Goal: Navigation & Orientation: Find specific page/section

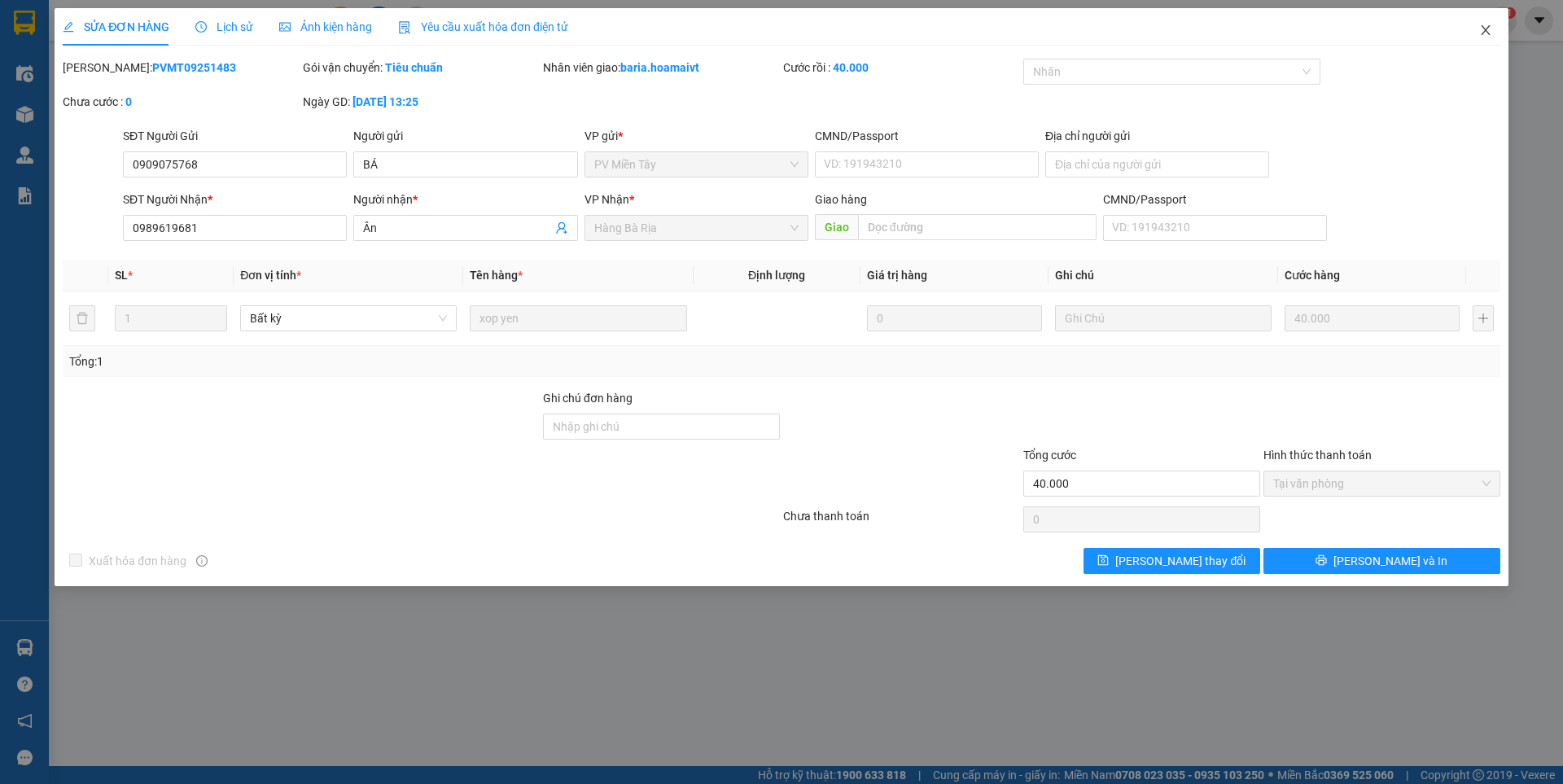
click at [1479, 30] on icon "close" at bounding box center [1485, 29] width 13 height 13
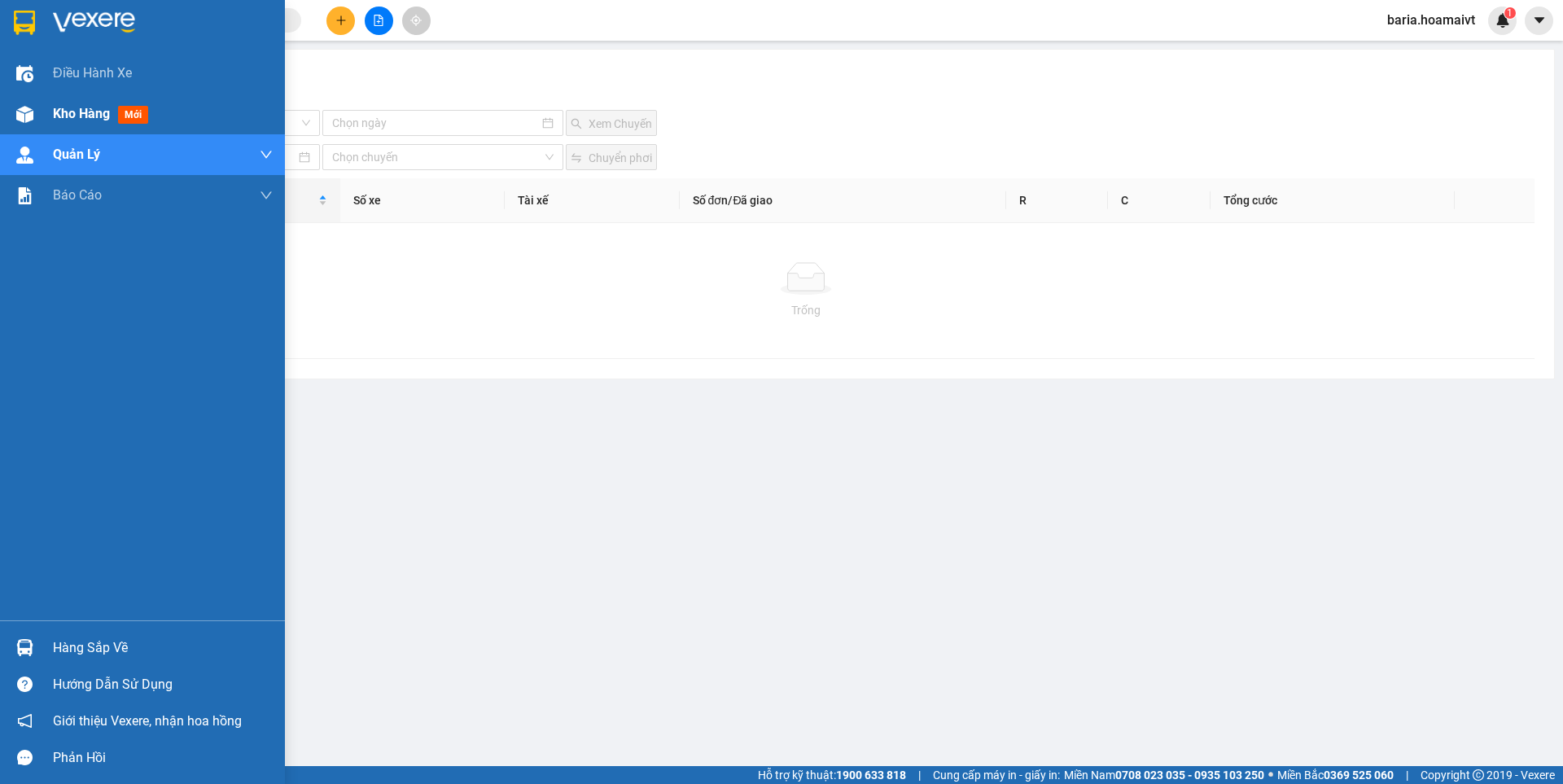
click at [70, 121] on span "Kho hàng" at bounding box center [81, 114] width 57 height 16
